Goal: Navigation & Orientation: Find specific page/section

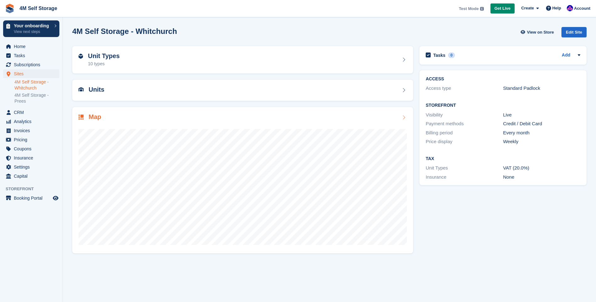
click at [402, 119] on icon at bounding box center [404, 117] width 6 height 5
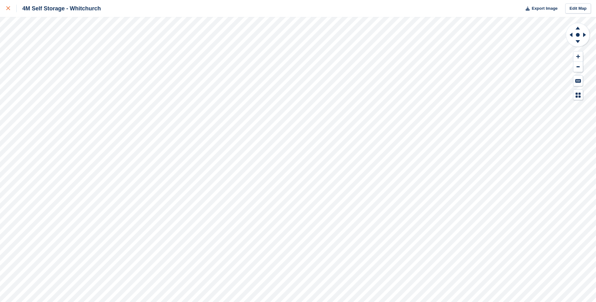
click at [8, 8] on icon at bounding box center [8, 8] width 4 height 4
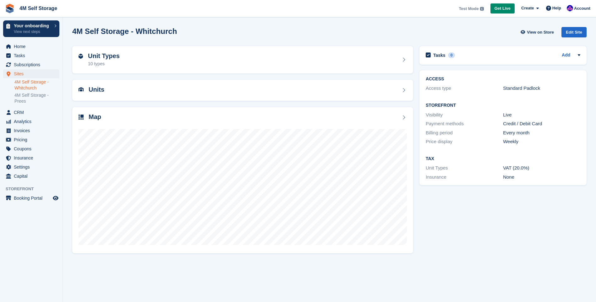
click at [0, 15] on html "4M Self Storage Test Mode Your account is currently in Test Mode. This allows y…" at bounding box center [298, 151] width 596 height 302
click at [400, 60] on div "Unit Types 10 types" at bounding box center [243, 59] width 328 height 15
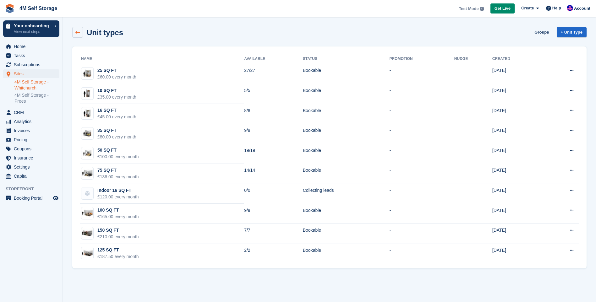
click at [81, 36] on link at bounding box center [77, 32] width 11 height 11
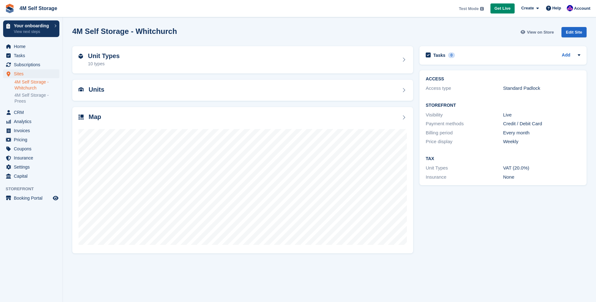
click at [537, 34] on span "View on Store" at bounding box center [540, 32] width 27 height 6
click at [401, 119] on div "Map" at bounding box center [243, 117] width 328 height 8
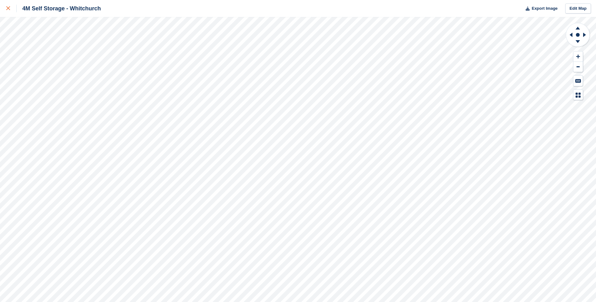
click at [0, 10] on link at bounding box center [8, 8] width 17 height 17
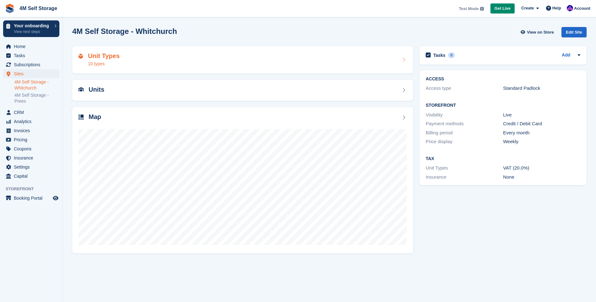
click at [119, 64] on div "Unit Types 10 types" at bounding box center [243, 59] width 328 height 15
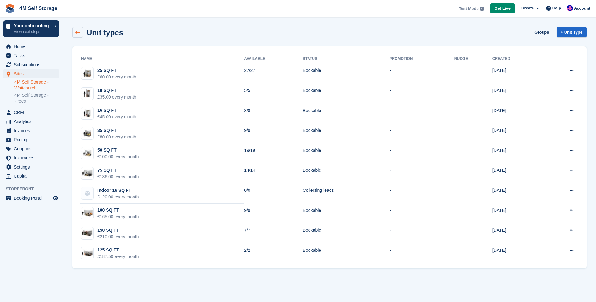
click at [80, 36] on link at bounding box center [77, 32] width 11 height 11
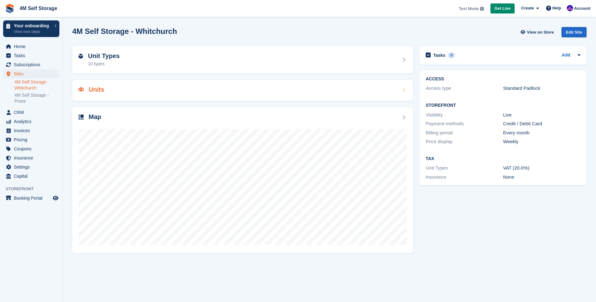
click at [403, 90] on icon at bounding box center [404, 90] width 6 height 5
